Goal: Navigation & Orientation: Find specific page/section

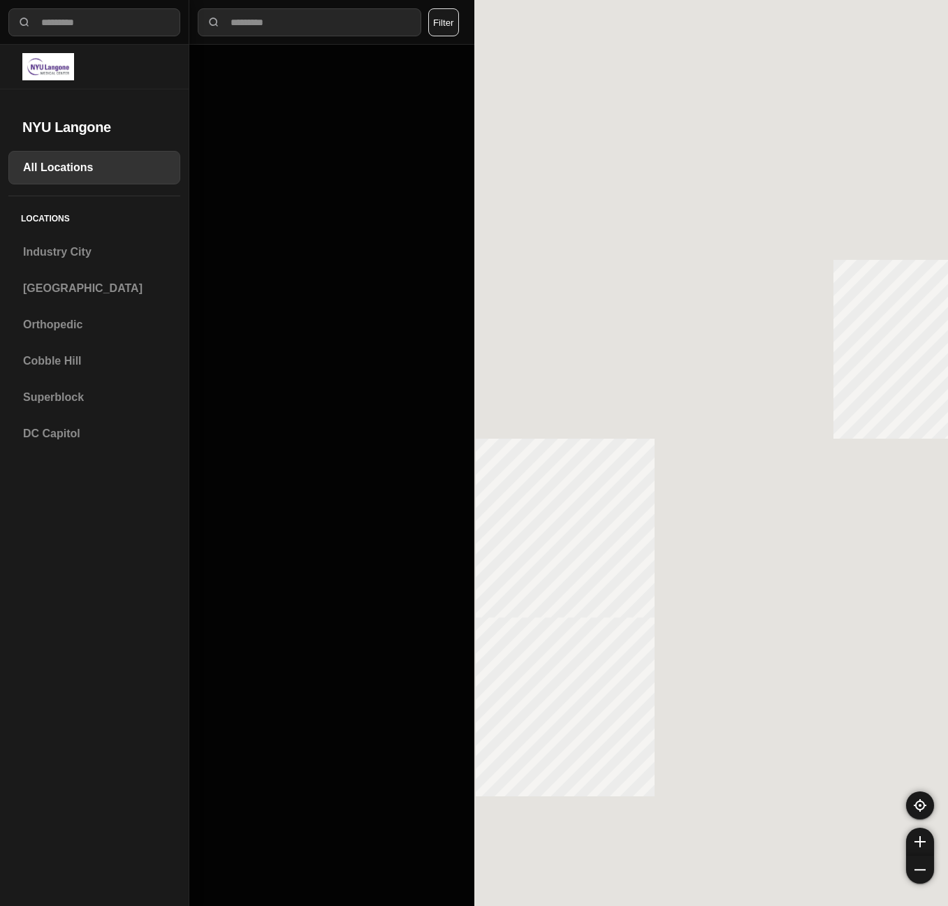
select select "*"
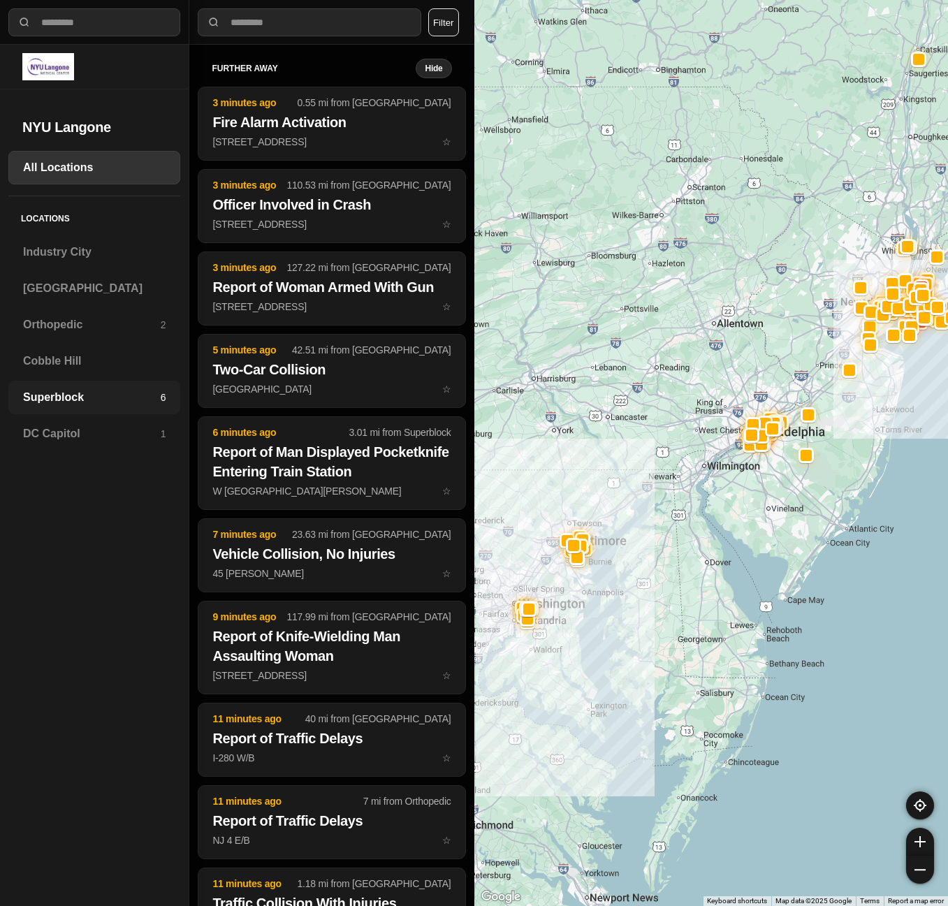
click at [33, 390] on h3 "Superblock" at bounding box center [92, 397] width 138 height 17
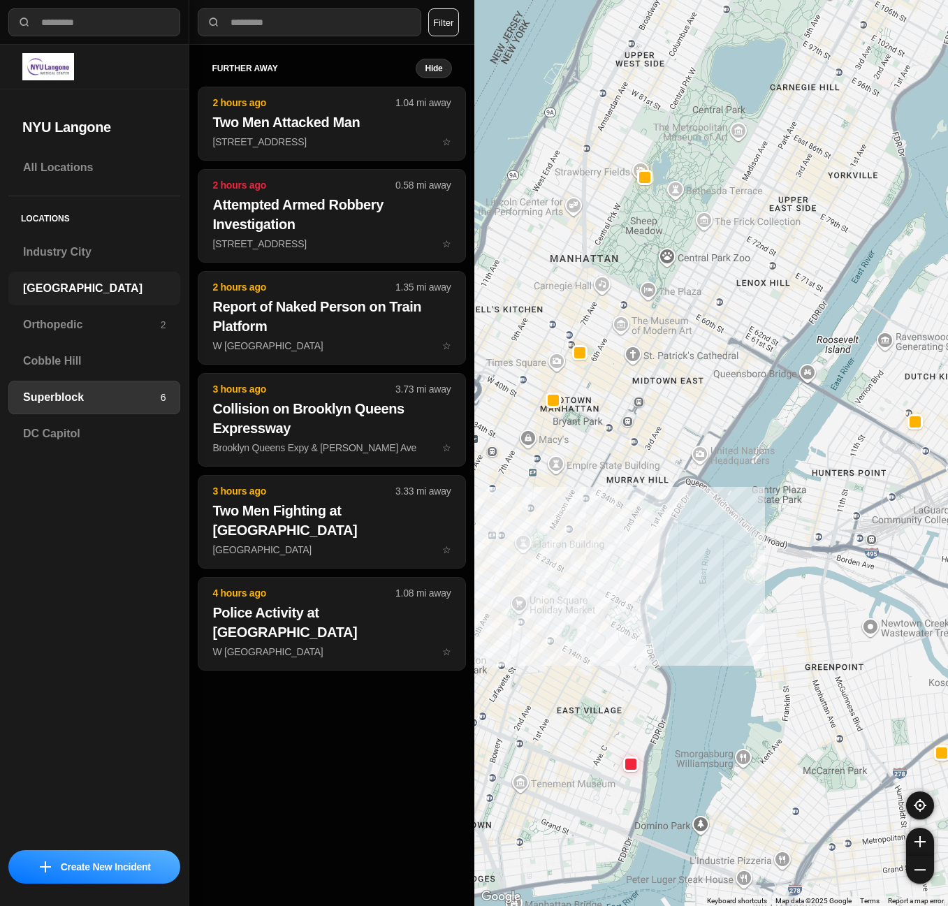
click at [57, 284] on h3 "[GEOGRAPHIC_DATA]" at bounding box center [94, 288] width 142 height 17
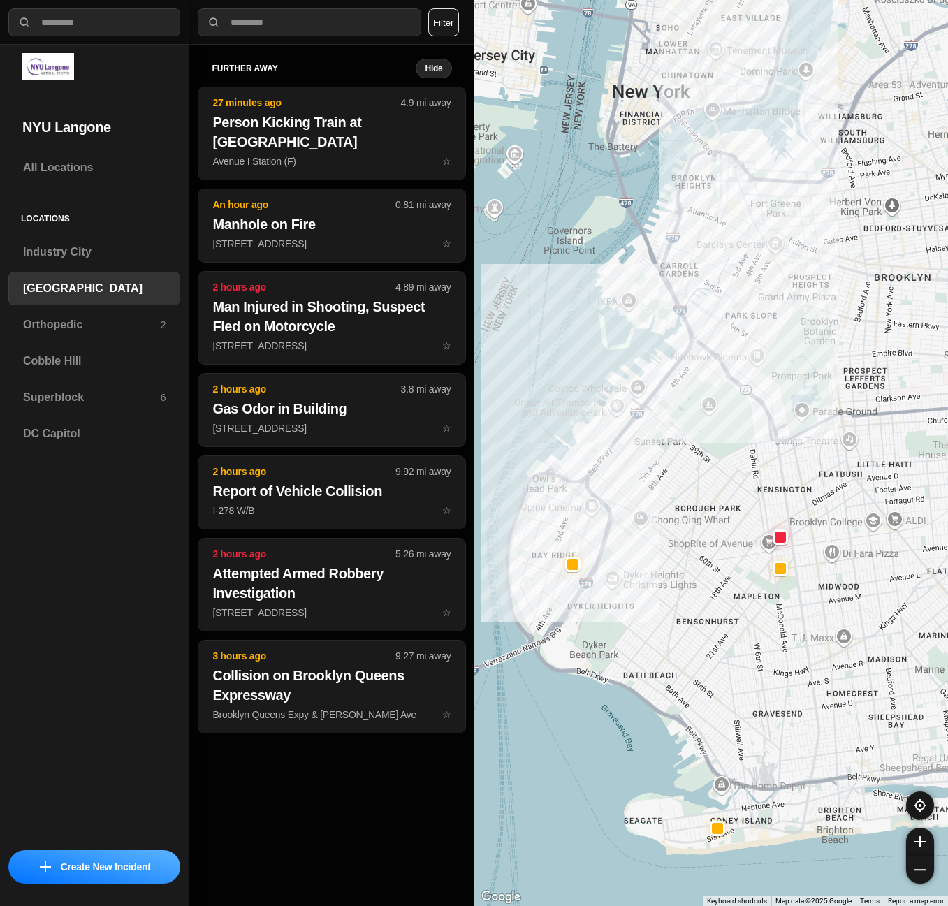
drag, startPoint x: 763, startPoint y: 408, endPoint x: 716, endPoint y: 460, distance: 70.2
click at [716, 460] on div at bounding box center [711, 453] width 474 height 906
